Goal: Task Accomplishment & Management: Complete application form

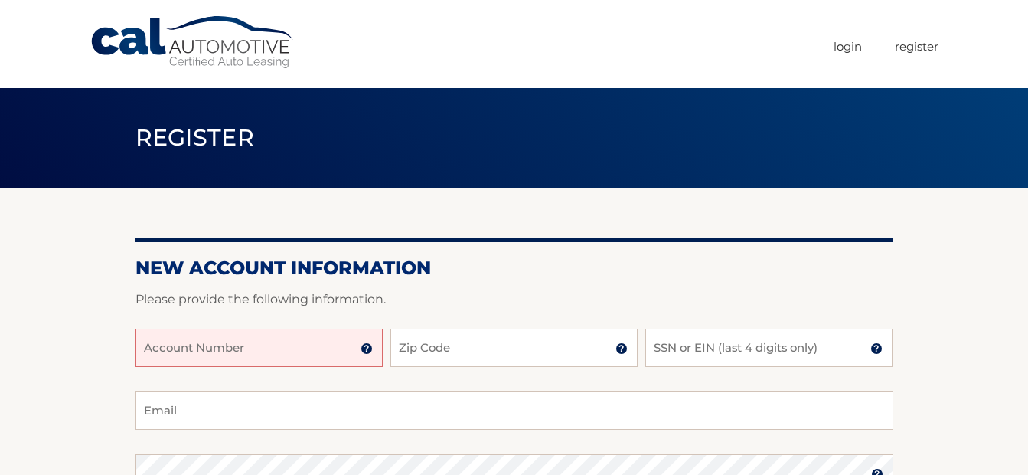
scroll to position [153, 0]
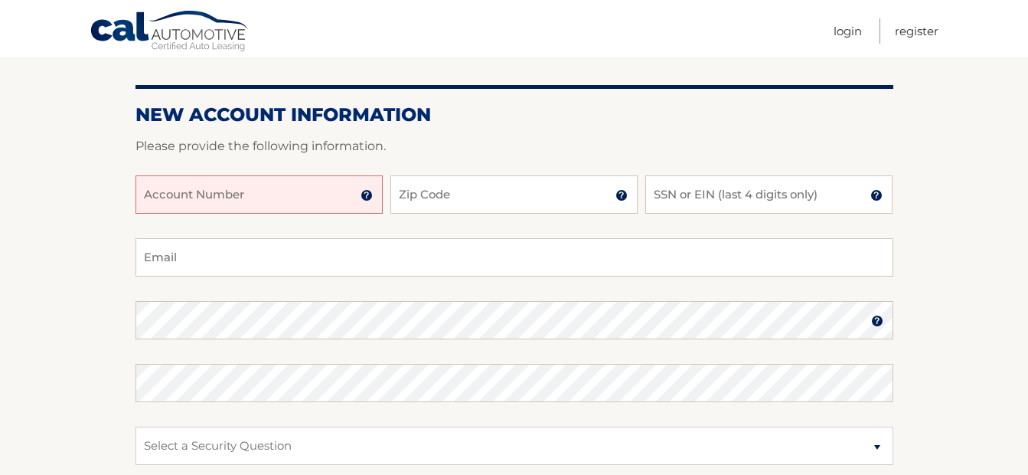
click at [240, 189] on input "Account Number" at bounding box center [259, 194] width 247 height 38
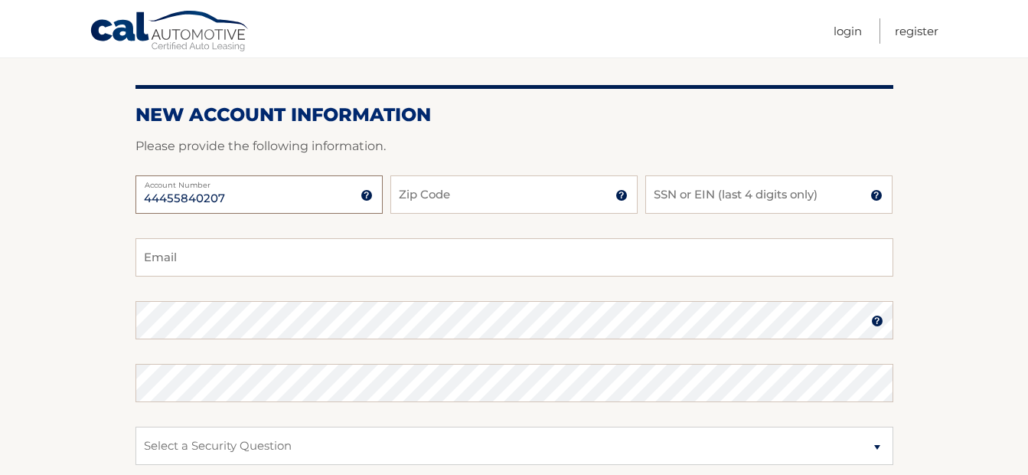
type input "44455840207"
click at [260, 268] on input "Email" at bounding box center [515, 257] width 758 height 38
type input "maridel2324@gmail.com"
click at [502, 361] on fieldset "maridel2324@gmail.com Email Password Password should be a minimum of 6 characte…" at bounding box center [515, 435] width 758 height 394
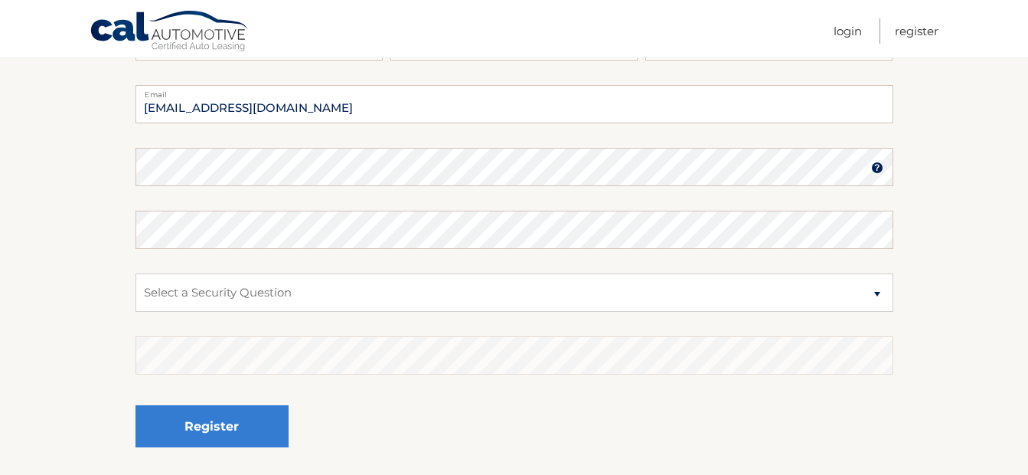
scroll to position [230, 0]
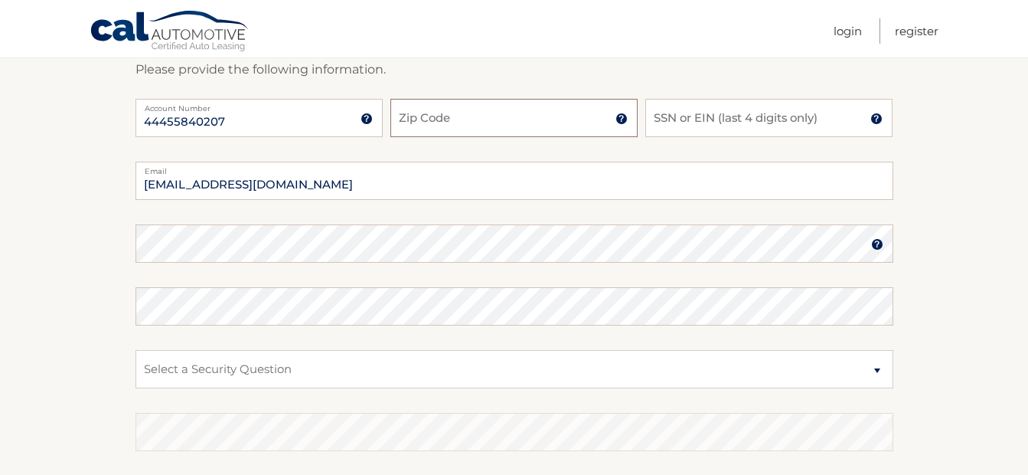
click at [539, 113] on input "Zip Code" at bounding box center [513, 118] width 247 height 38
type input "33412"
click at [765, 118] on input "SSN or EIN (last 4 digits only)" at bounding box center [768, 118] width 247 height 38
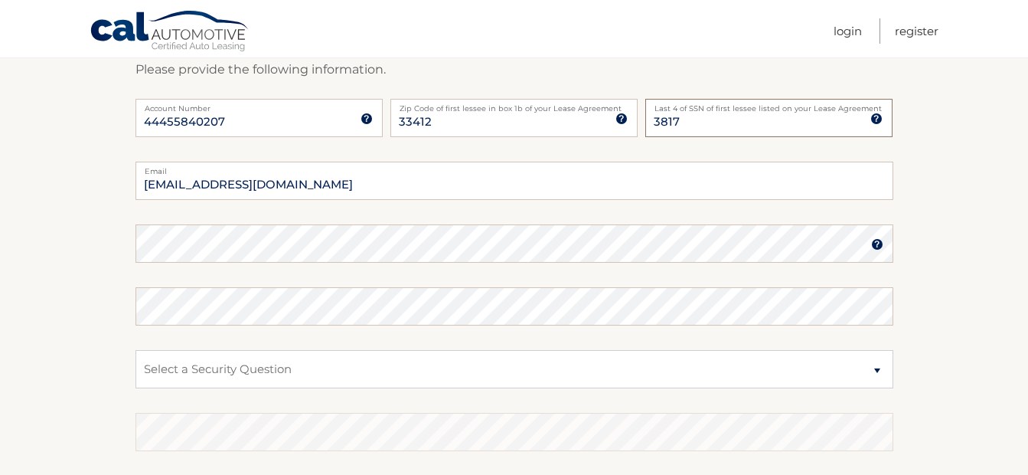
scroll to position [383, 0]
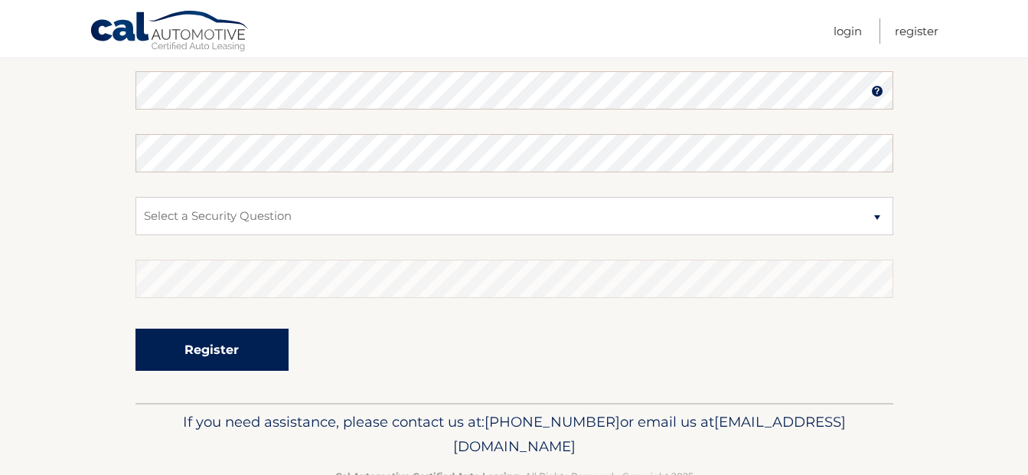
type input "3817"
click at [208, 353] on button "Register" at bounding box center [212, 349] width 153 height 42
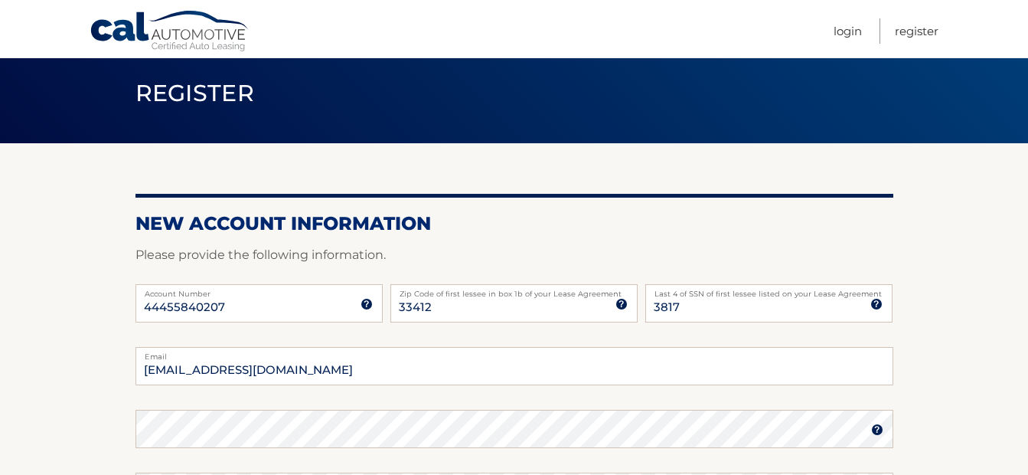
scroll to position [0, 0]
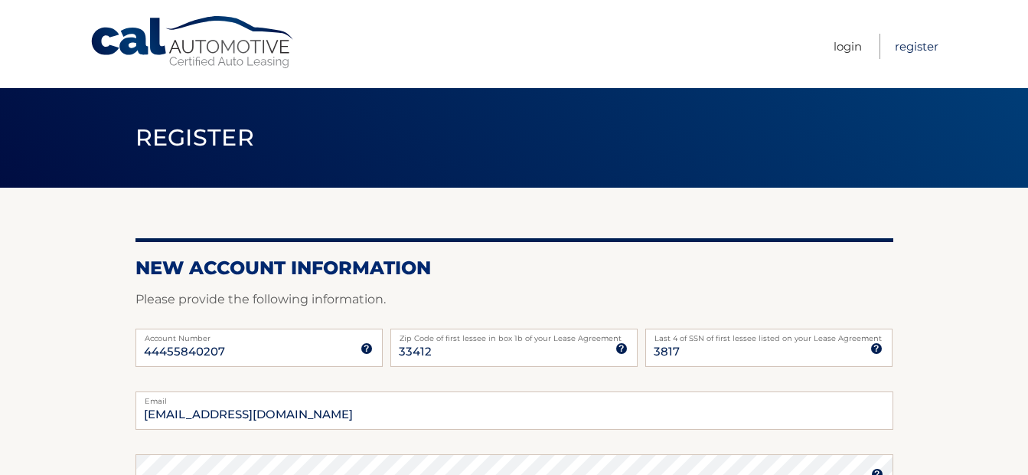
click at [917, 47] on link "Register" at bounding box center [917, 46] width 44 height 25
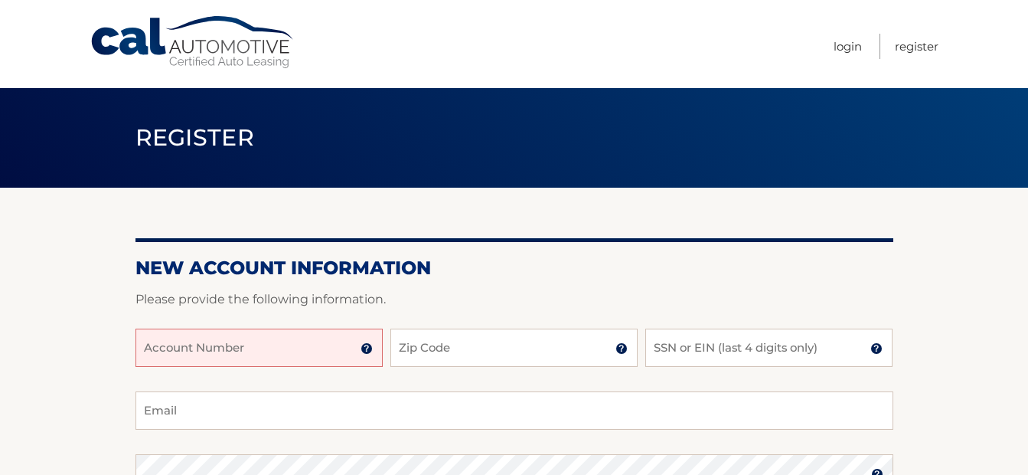
click at [231, 349] on input "Account Number" at bounding box center [259, 347] width 247 height 38
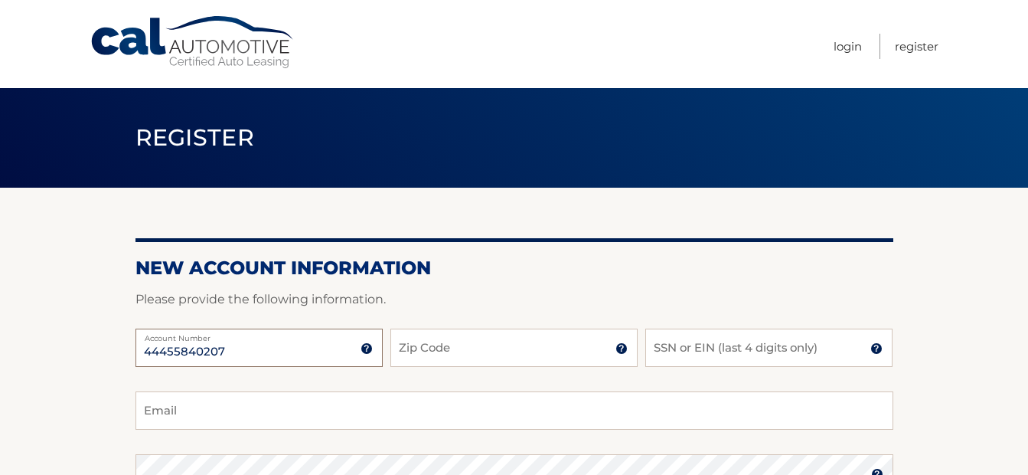
type input "44455840207"
click at [462, 343] on input "Zip Code" at bounding box center [513, 347] width 247 height 38
type input "33412"
click at [687, 348] on input "SSN or EIN (last 4 digits only)" at bounding box center [768, 347] width 247 height 38
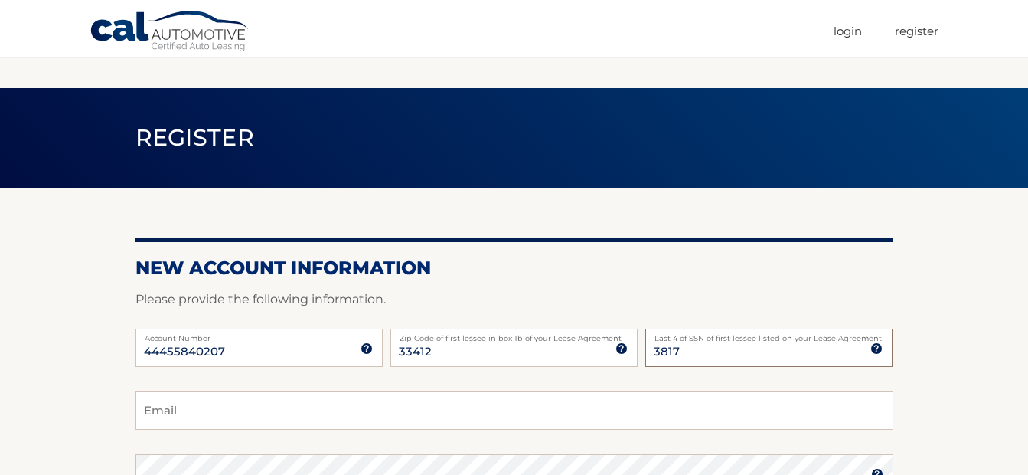
scroll to position [153, 0]
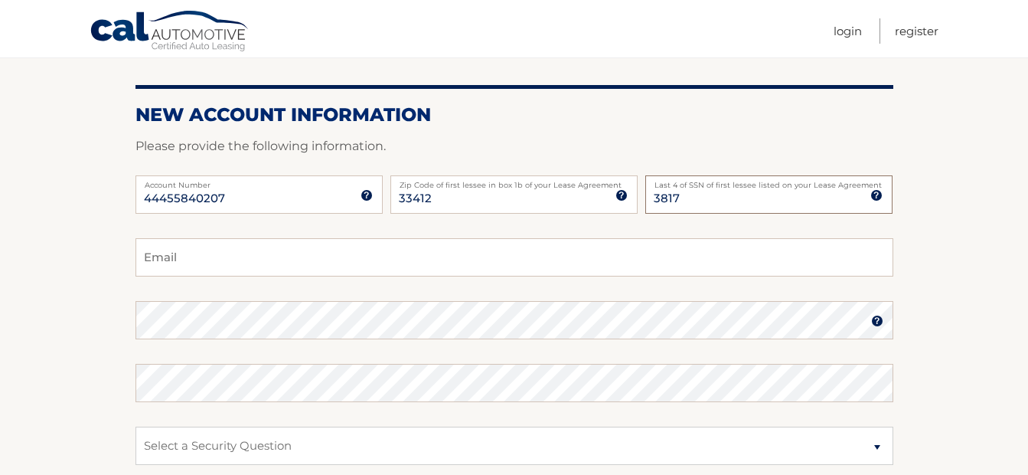
type input "3817"
click at [223, 256] on input "Email" at bounding box center [515, 257] width 758 height 38
type input "maridel2324@gmail.com"
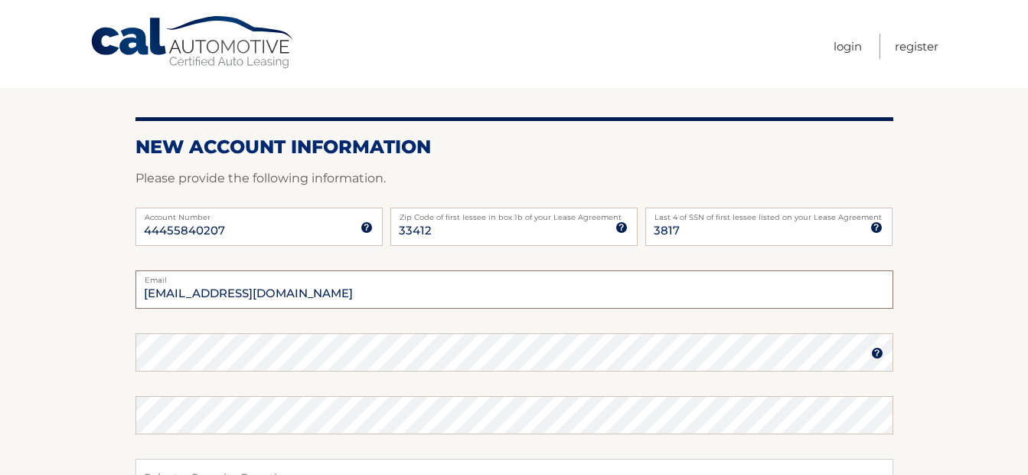
scroll to position [0, 0]
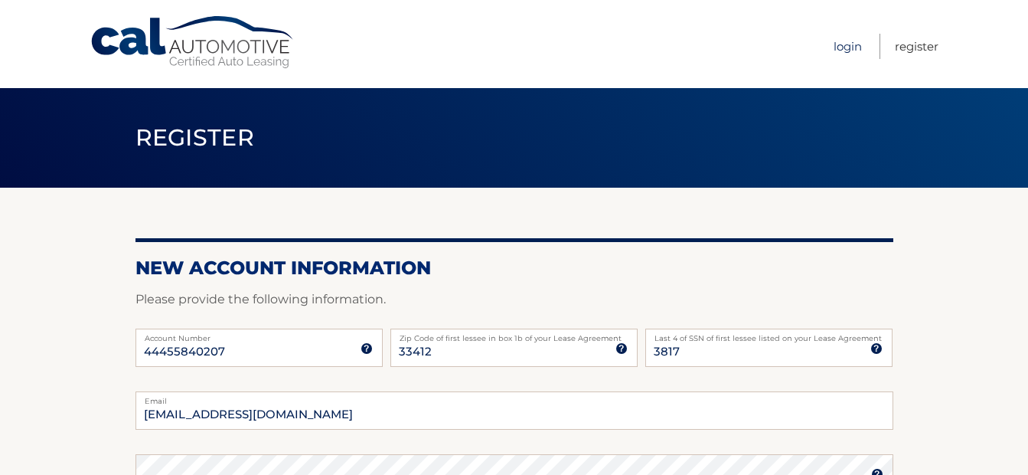
click at [848, 50] on link "Login" at bounding box center [848, 46] width 28 height 25
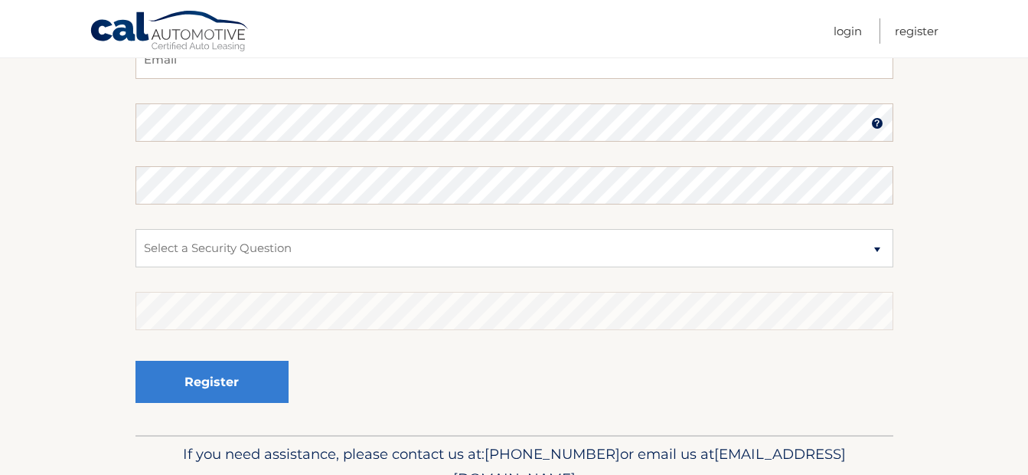
scroll to position [274, 0]
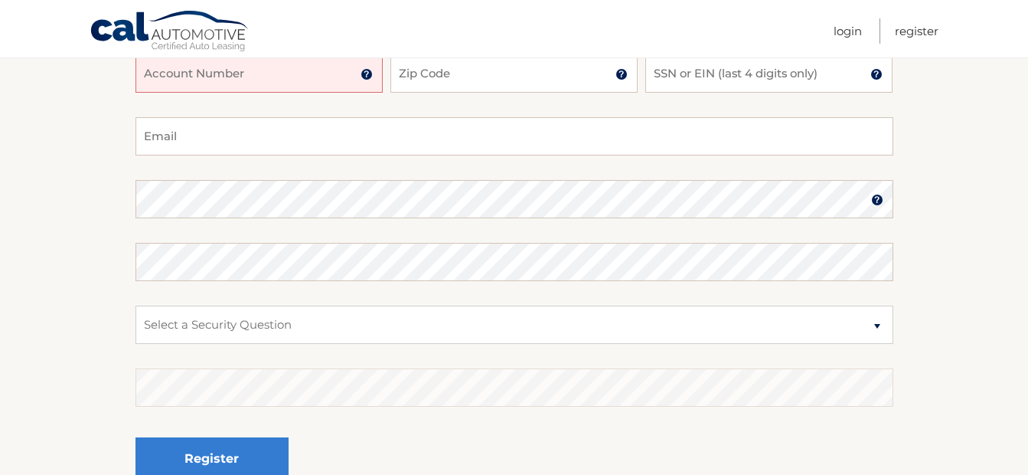
click at [296, 68] on input "Account Number" at bounding box center [259, 73] width 247 height 38
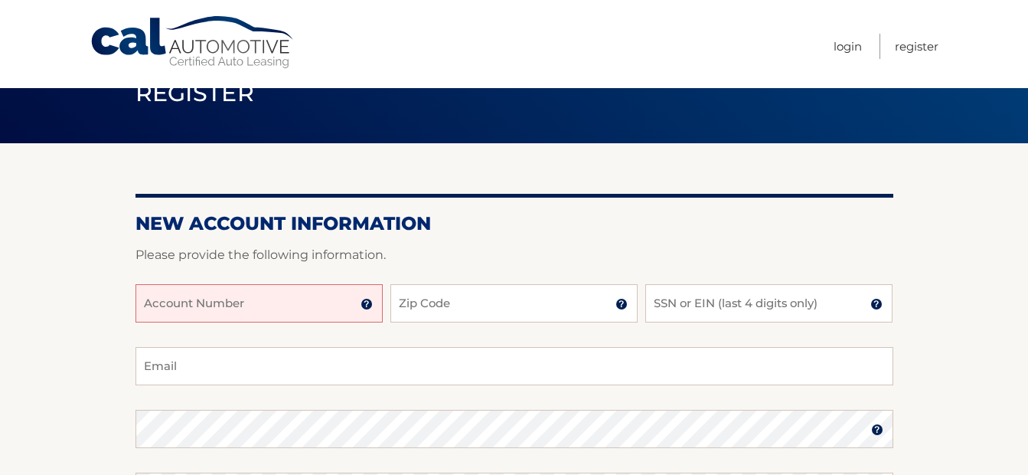
click at [242, 294] on input "Account Number" at bounding box center [259, 303] width 247 height 38
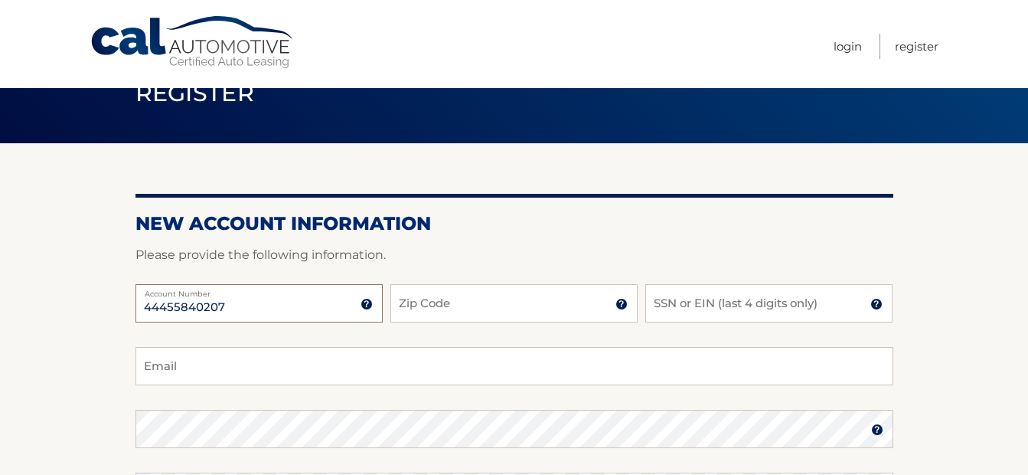
type input "44455840207"
click at [483, 310] on input "Zip Code" at bounding box center [513, 303] width 247 height 38
type input "33412"
click at [776, 301] on input "SSN or EIN (last 4 digits only)" at bounding box center [768, 303] width 247 height 38
type input "3817"
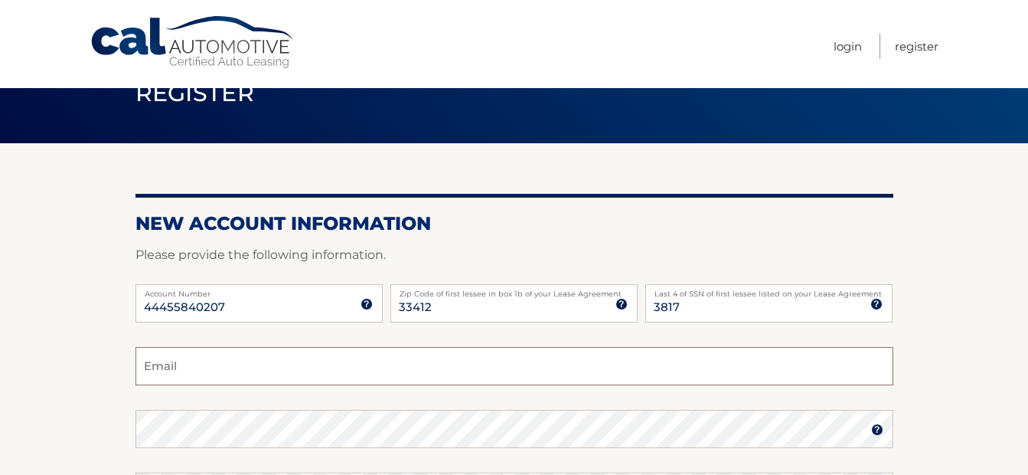
click at [198, 361] on input "Email" at bounding box center [515, 366] width 758 height 38
type input "maridel2324@gmail.com"
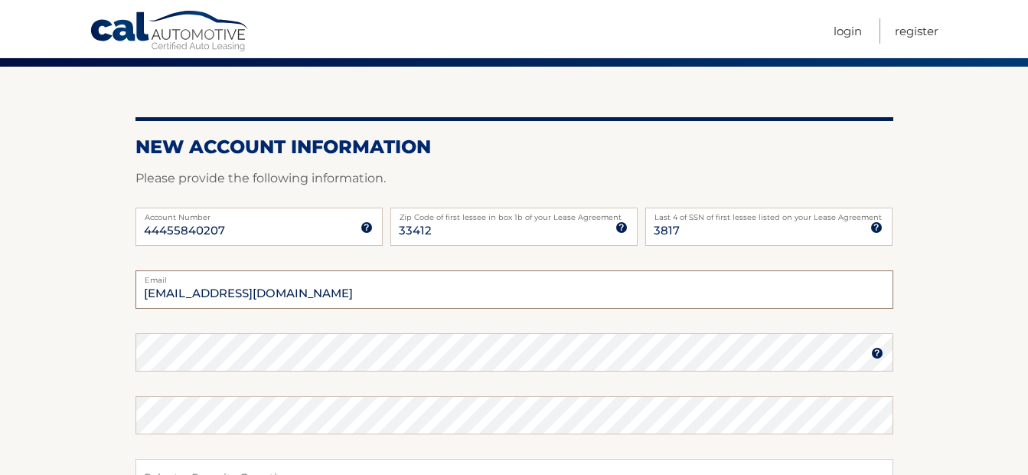
scroll to position [198, 0]
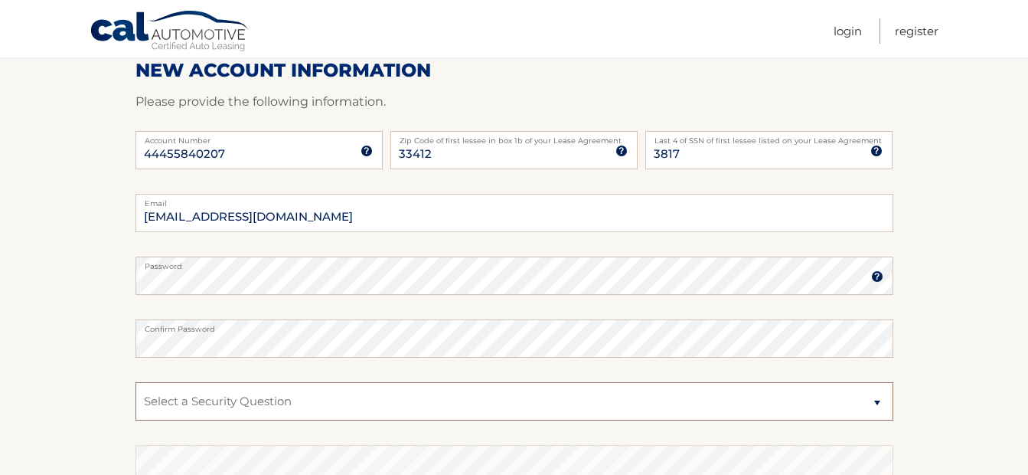
click at [226, 406] on select "Select a Security Question What was the name of your elementary school? What is…" at bounding box center [515, 401] width 758 height 38
select select "1"
click at [136, 382] on select "Select a Security Question What was the name of your elementary school? What is…" at bounding box center [515, 401] width 758 height 38
click at [181, 396] on select "Select a Security Question What was the name of your elementary school? What is…" at bounding box center [515, 401] width 758 height 38
click at [187, 403] on select "Select a Security Question What was the name of your elementary school? What is…" at bounding box center [515, 401] width 758 height 38
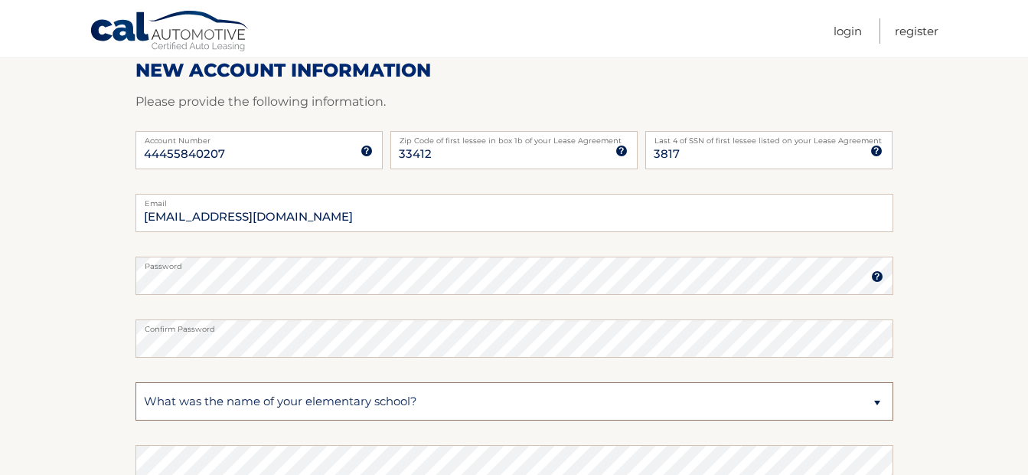
scroll to position [351, 0]
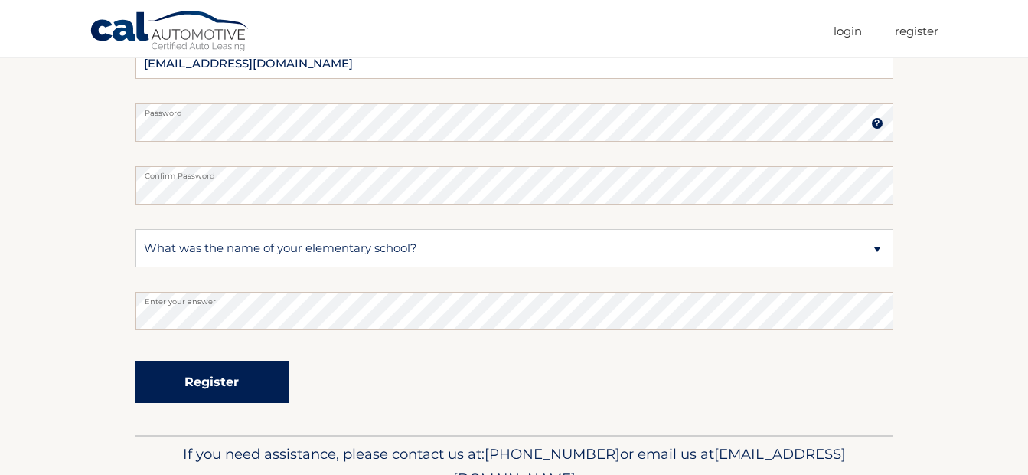
click at [243, 382] on button "Register" at bounding box center [212, 382] width 153 height 42
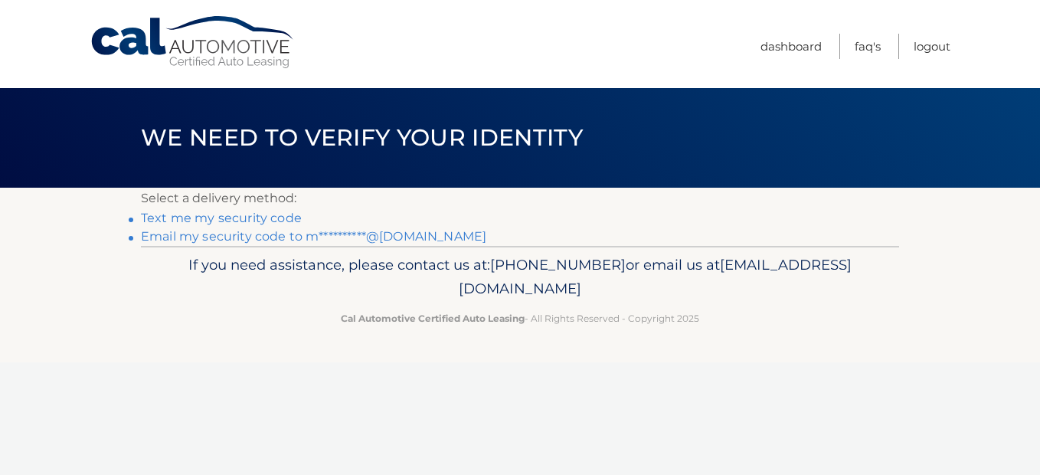
click at [175, 216] on link "Text me my security code" at bounding box center [221, 218] width 161 height 15
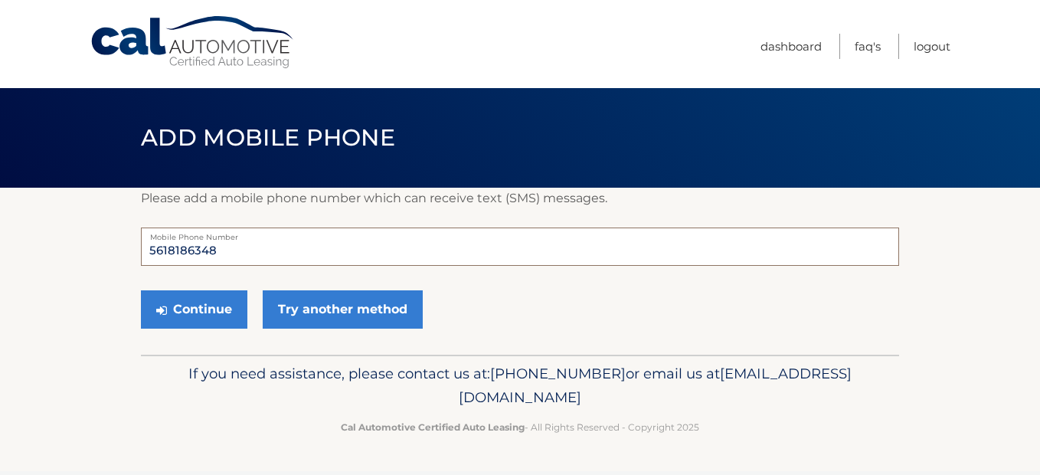
click at [241, 249] on input "5618186348" at bounding box center [520, 246] width 758 height 38
type input "5"
type input "5619323543"
click at [81, 374] on footer "If you need assistance, please contact us at: [PHONE_NUMBER] or email us at [EM…" at bounding box center [520, 412] width 1040 height 116
click at [204, 308] on button "Continue" at bounding box center [194, 309] width 106 height 38
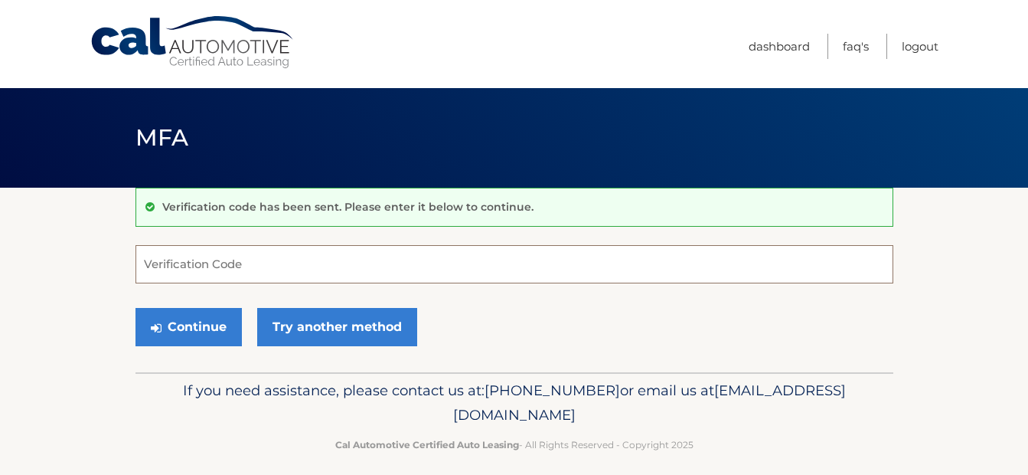
click at [192, 261] on input "Verification Code" at bounding box center [515, 264] width 758 height 38
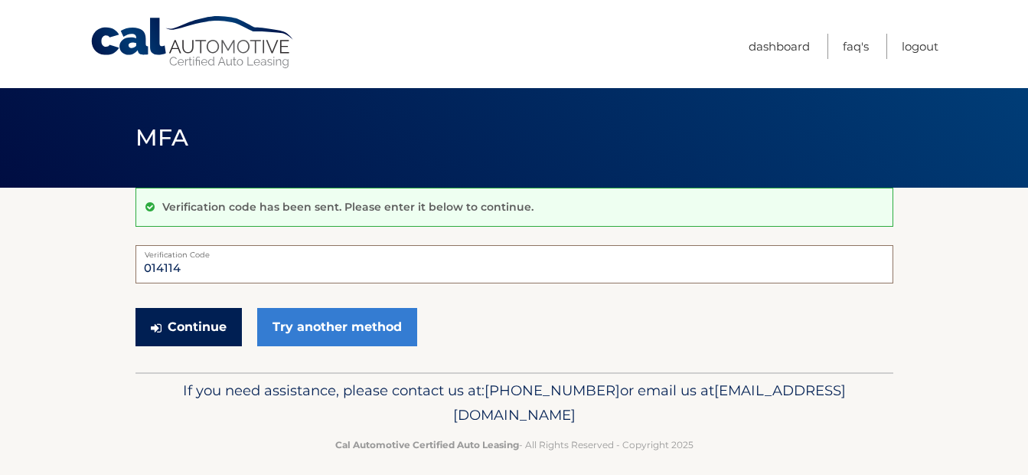
type input "014114"
click at [194, 328] on button "Continue" at bounding box center [189, 327] width 106 height 38
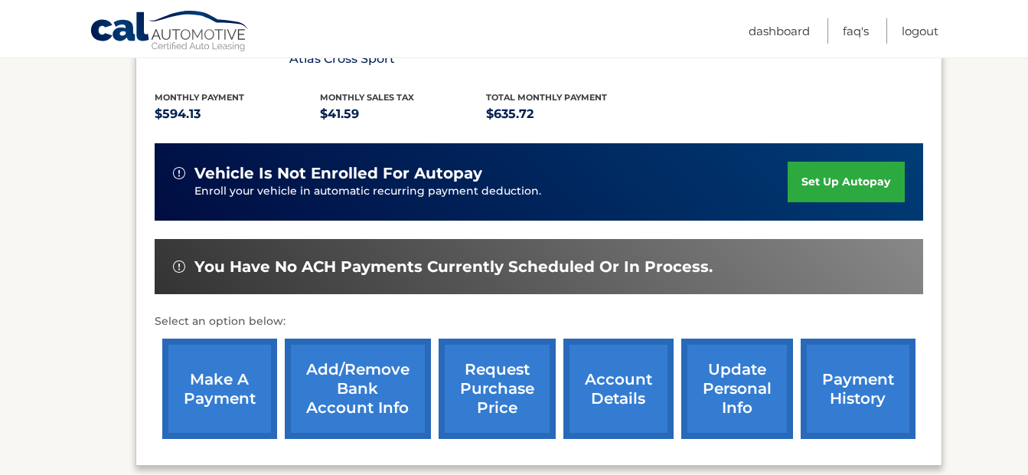
scroll to position [475, 0]
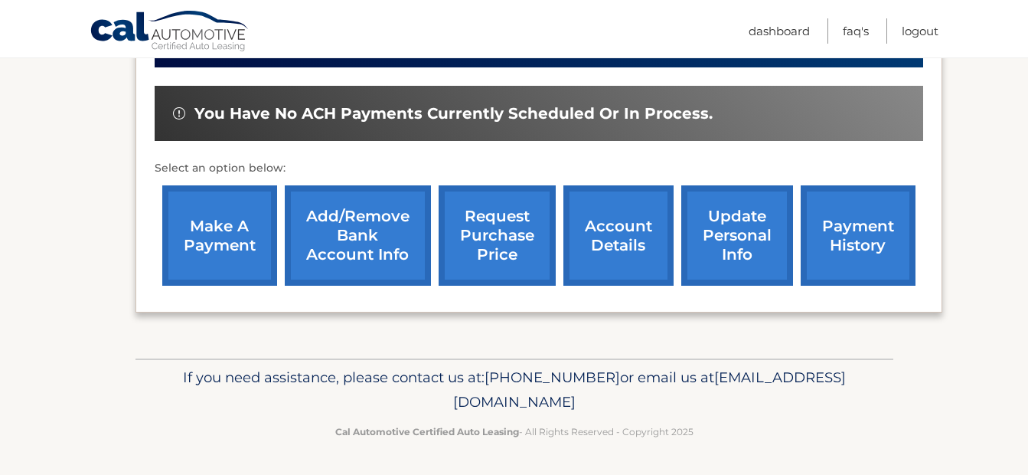
click at [620, 234] on link "account details" at bounding box center [618, 235] width 110 height 100
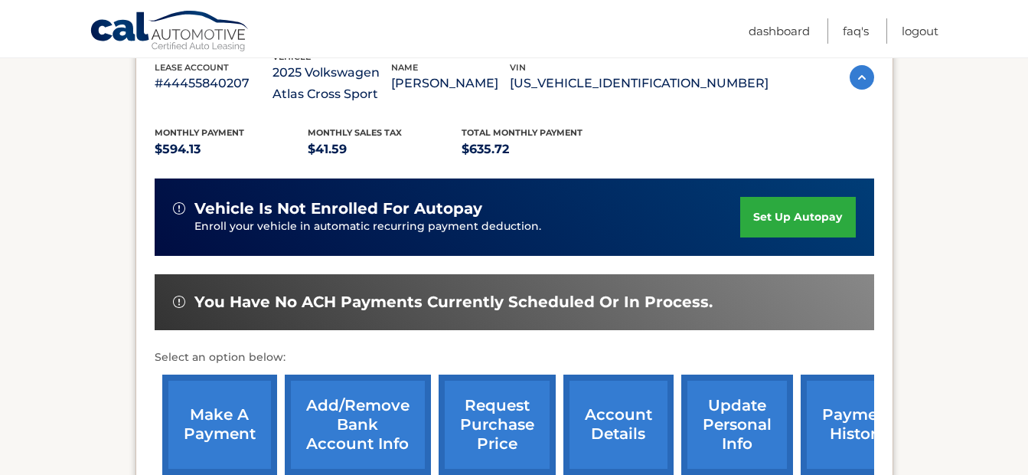
scroll to position [459, 0]
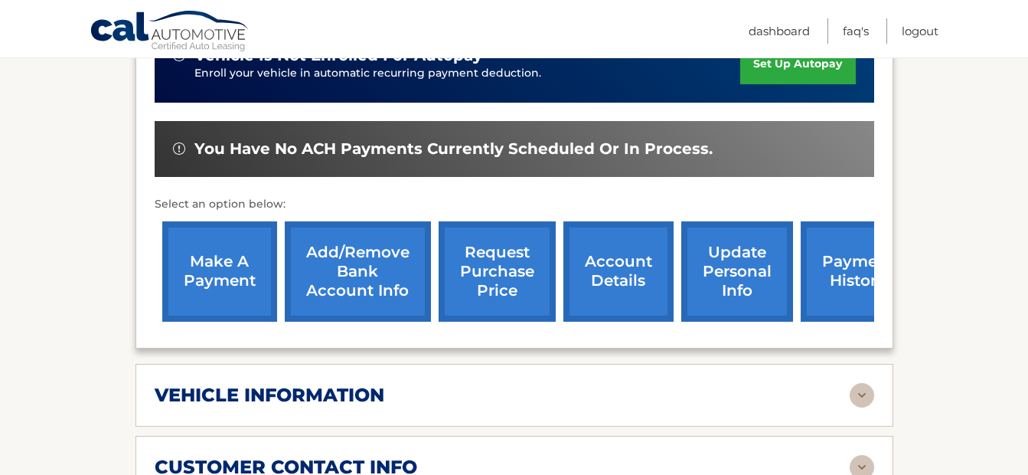
click at [841, 277] on link "payment history" at bounding box center [858, 271] width 115 height 100
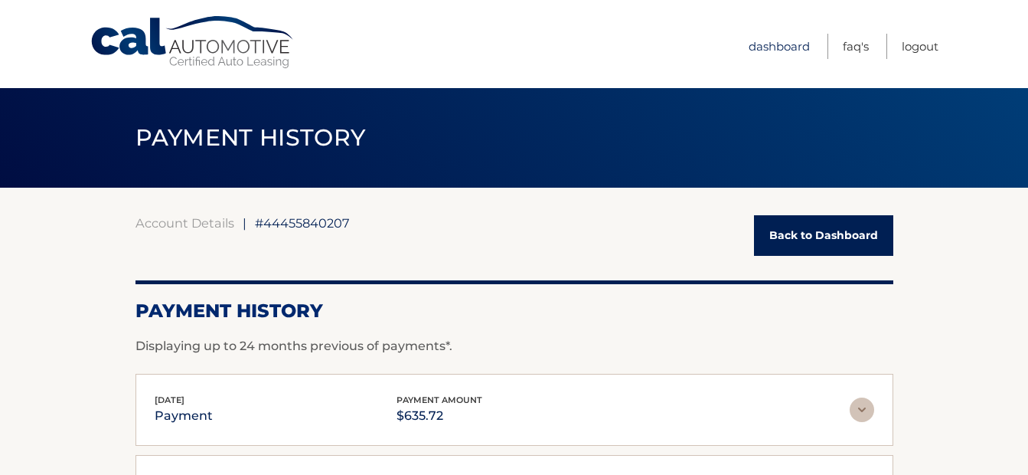
click at [772, 47] on link "Dashboard" at bounding box center [779, 46] width 61 height 25
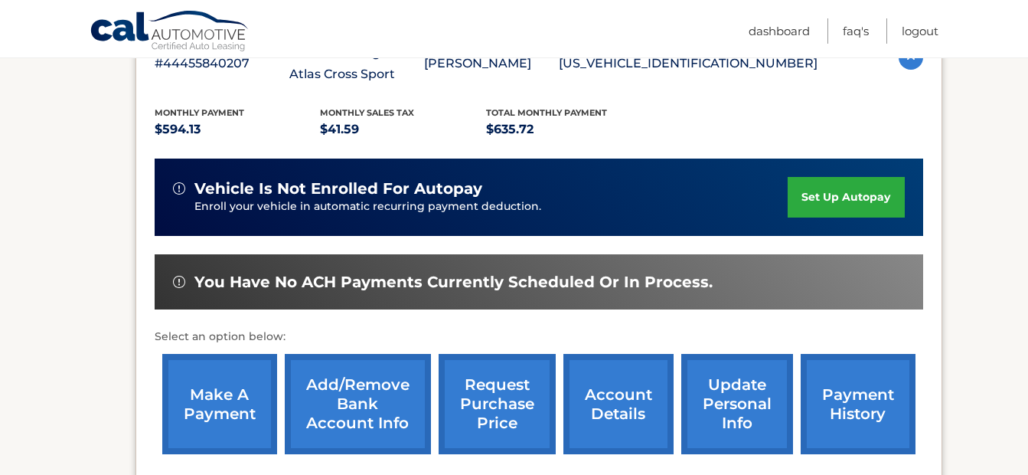
scroll to position [383, 0]
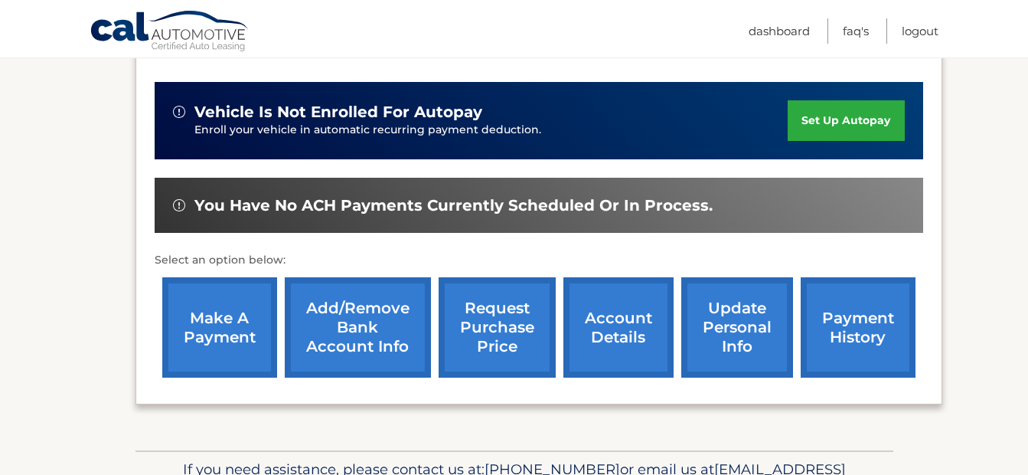
click at [603, 338] on link "account details" at bounding box center [618, 327] width 110 height 100
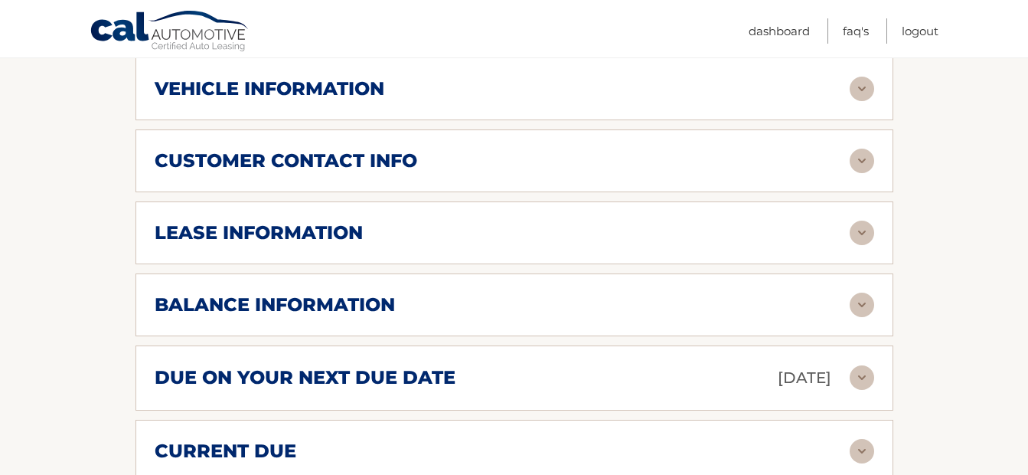
scroll to position [842, 0]
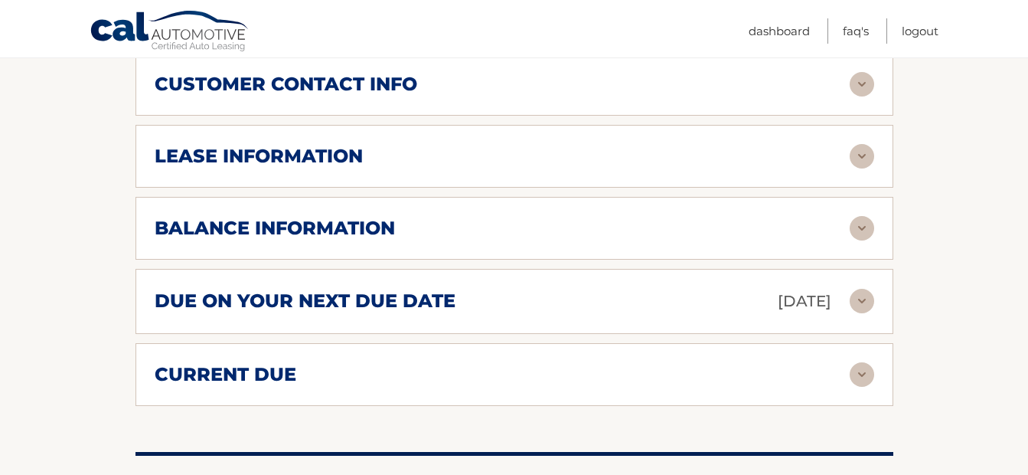
click at [328, 232] on h2 "balance information" at bounding box center [275, 228] width 240 height 23
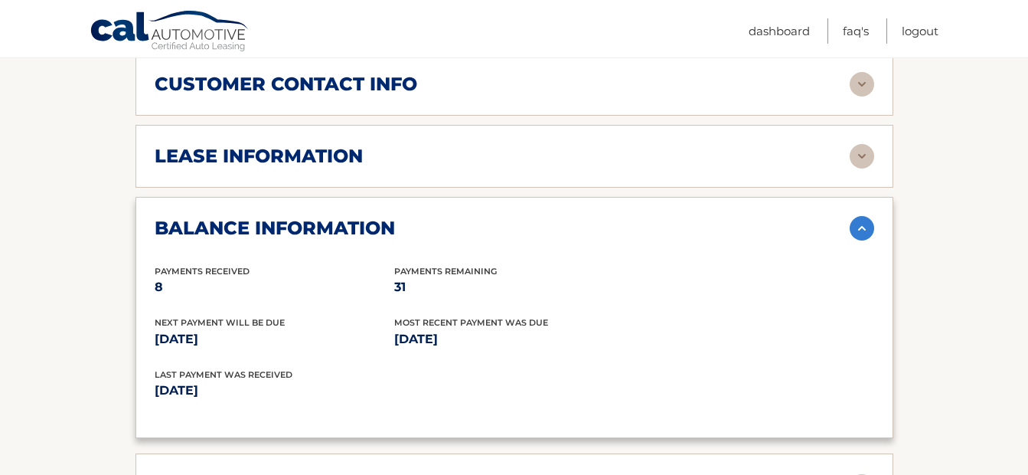
click at [73, 251] on section "Account Details | #44455840207 Back to Dashboard Manage Your Lease lease accoun…" at bounding box center [514, 132] width 1028 height 1574
click at [245, 158] on h2 "lease information" at bounding box center [259, 156] width 208 height 23
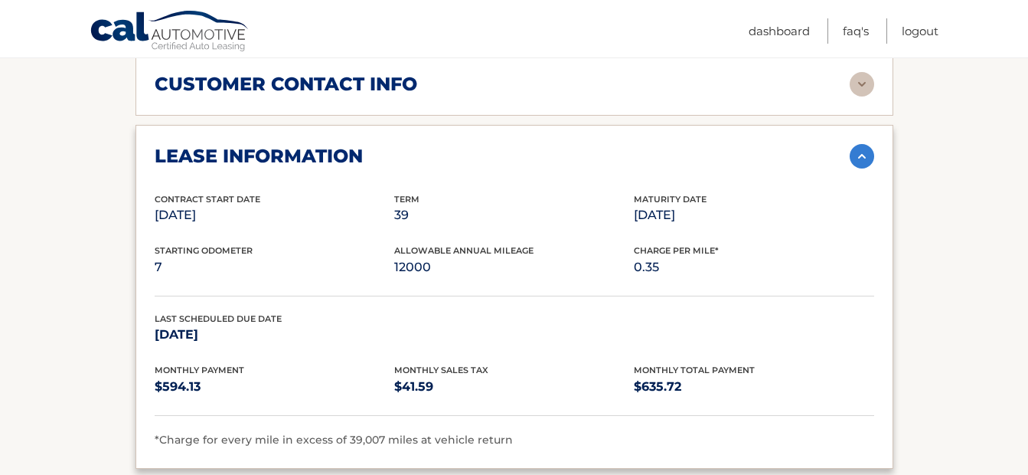
click at [38, 163] on section "Account Details | #44455840207 Back to Dashboard Manage Your Lease lease accoun…" at bounding box center [514, 275] width 1028 height 1861
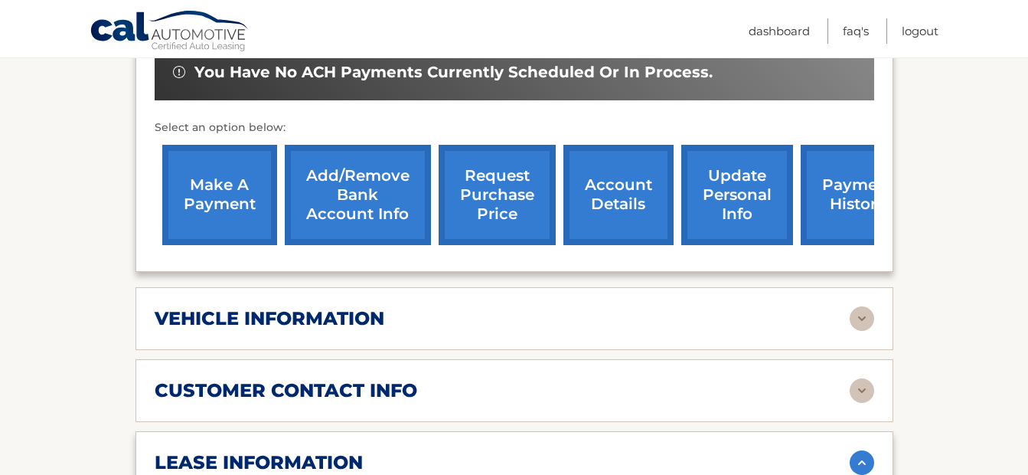
scroll to position [612, 0]
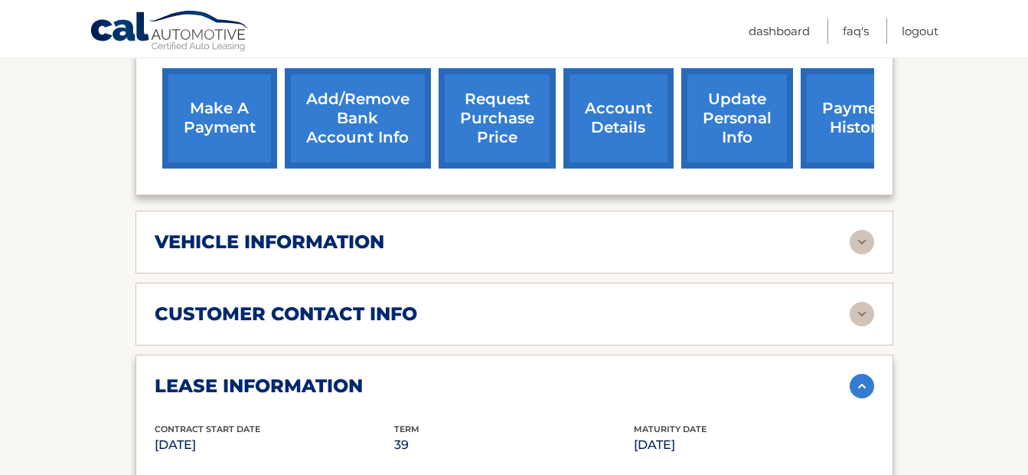
click at [258, 240] on h2 "vehicle information" at bounding box center [270, 241] width 230 height 23
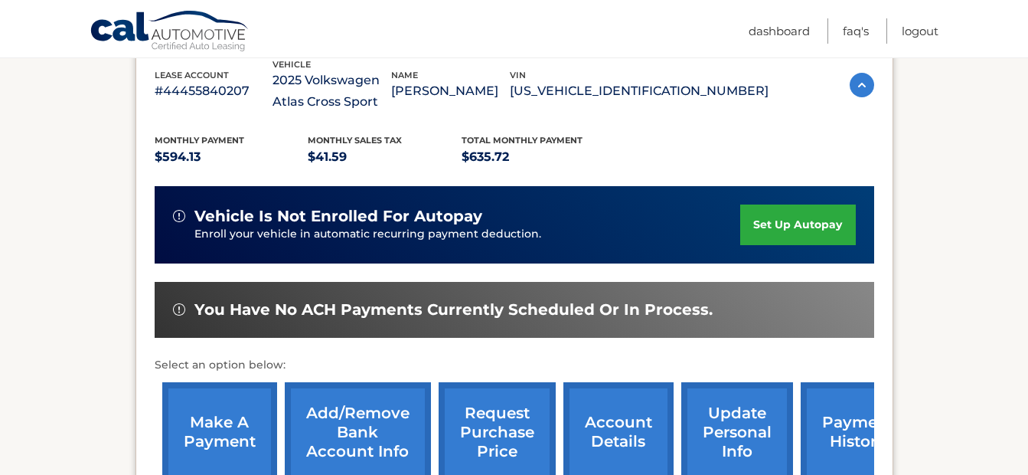
scroll to position [375, 0]
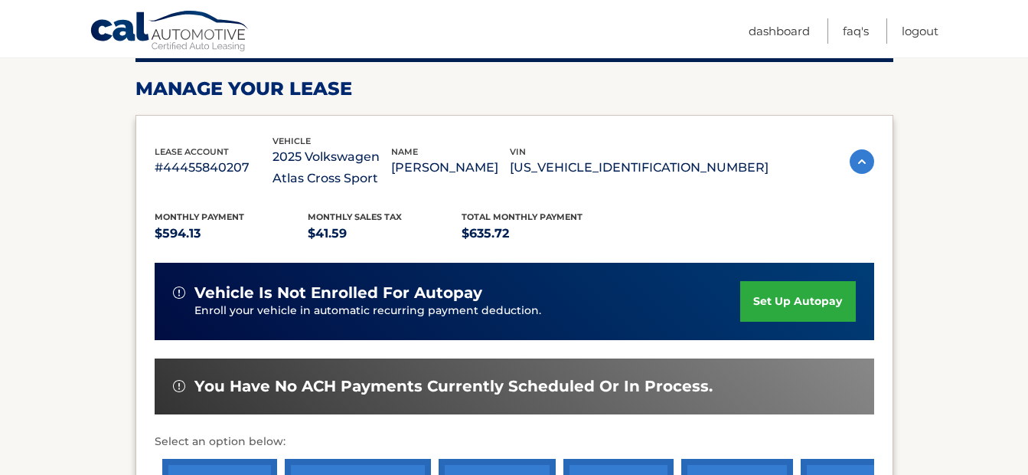
scroll to position [0, 0]
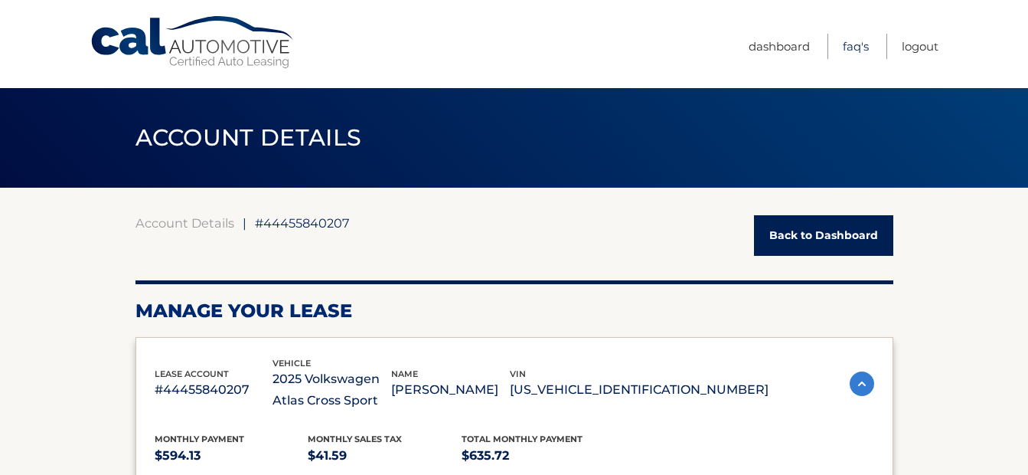
click at [854, 47] on link "FAQ's" at bounding box center [856, 46] width 26 height 25
